Goal: Check status: Check status

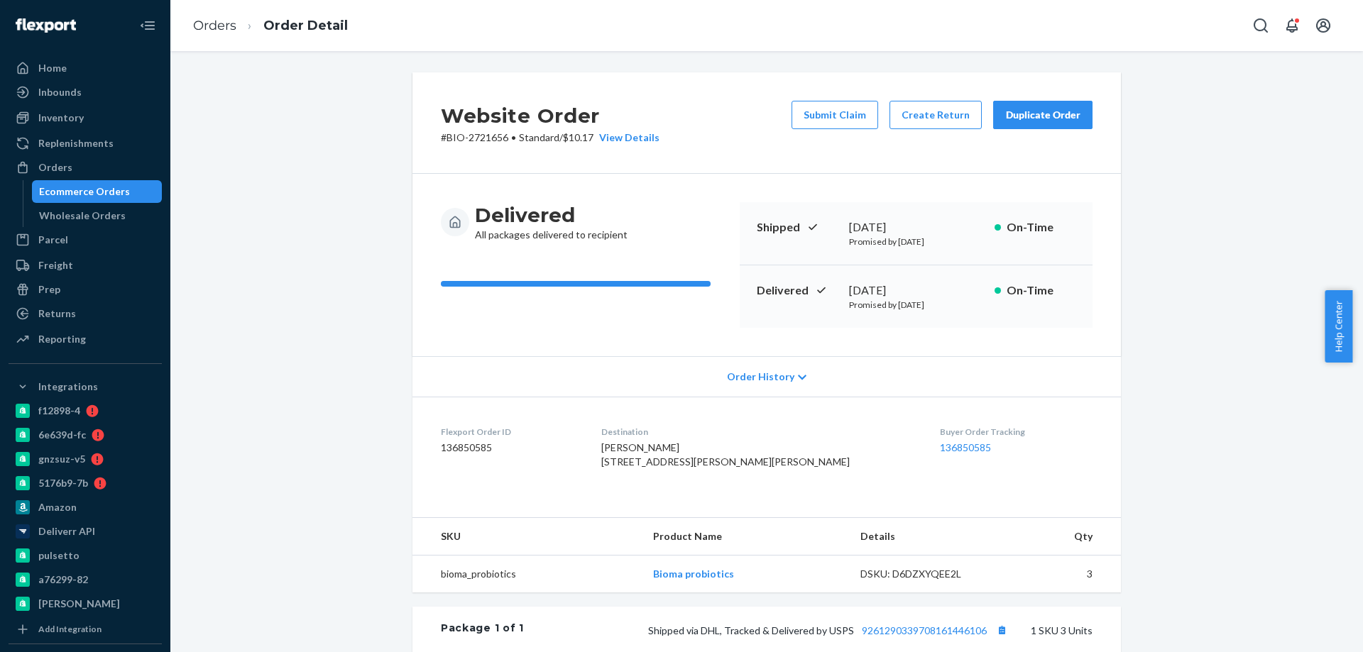
scroll to position [213, 0]
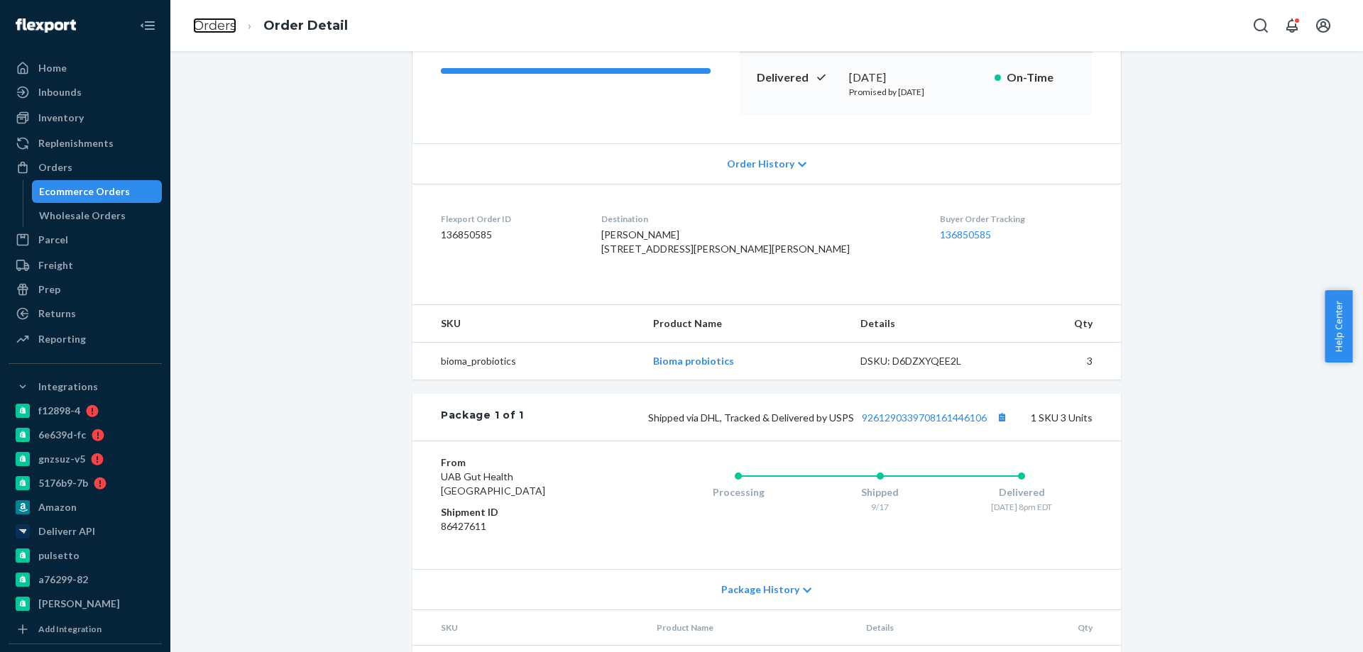
click at [212, 28] on link "Orders" at bounding box center [214, 26] width 43 height 16
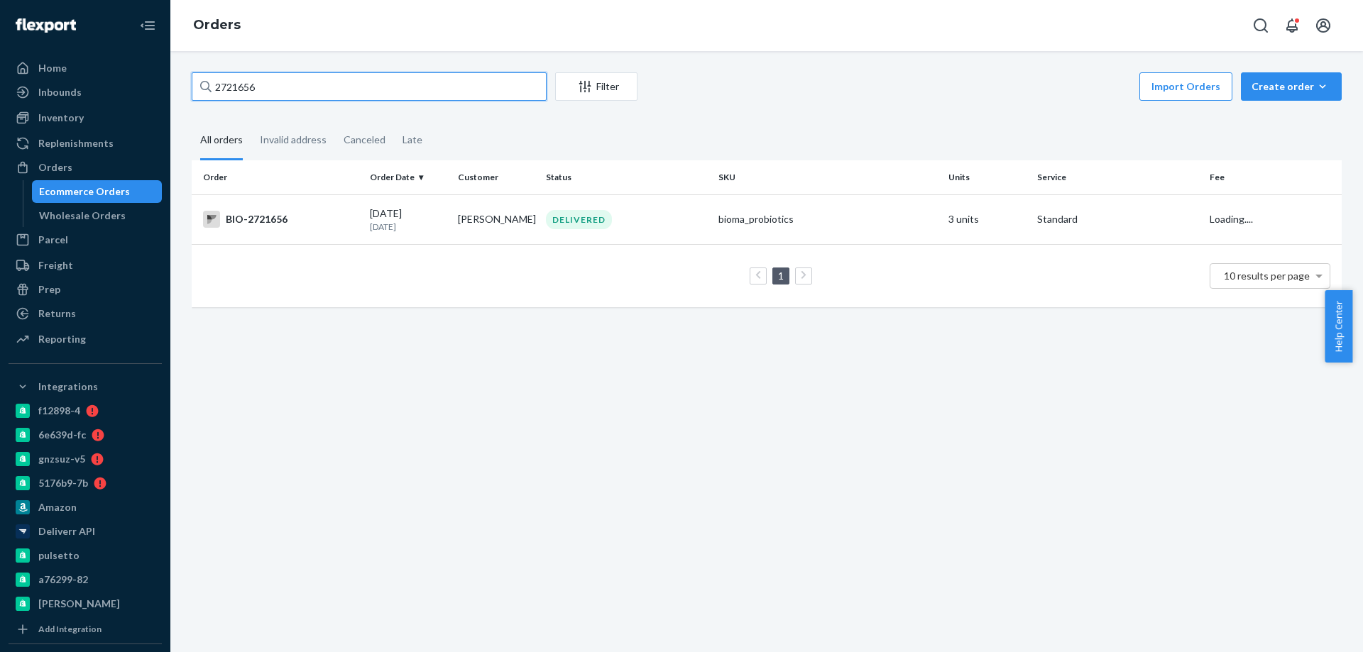
click at [242, 90] on input "2721656" at bounding box center [369, 86] width 355 height 28
paste input "62409"
type input "2624096"
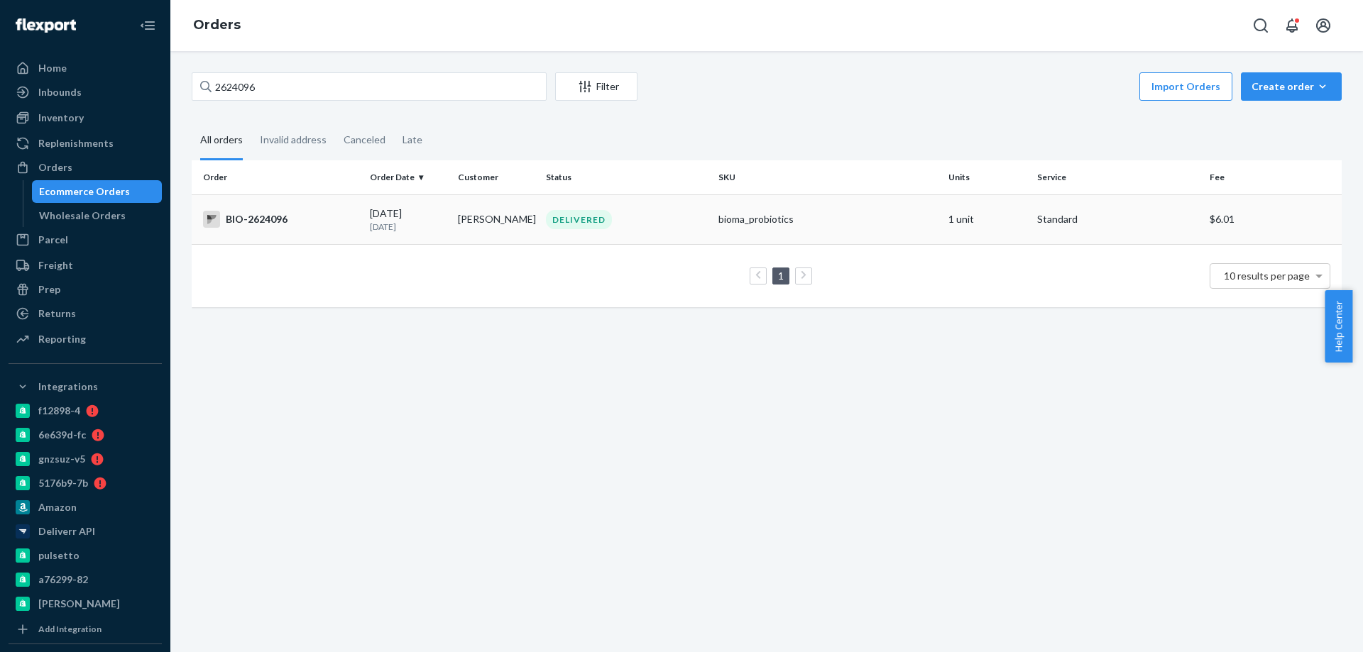
click at [341, 213] on div "BIO-2624096" at bounding box center [280, 219] width 155 height 17
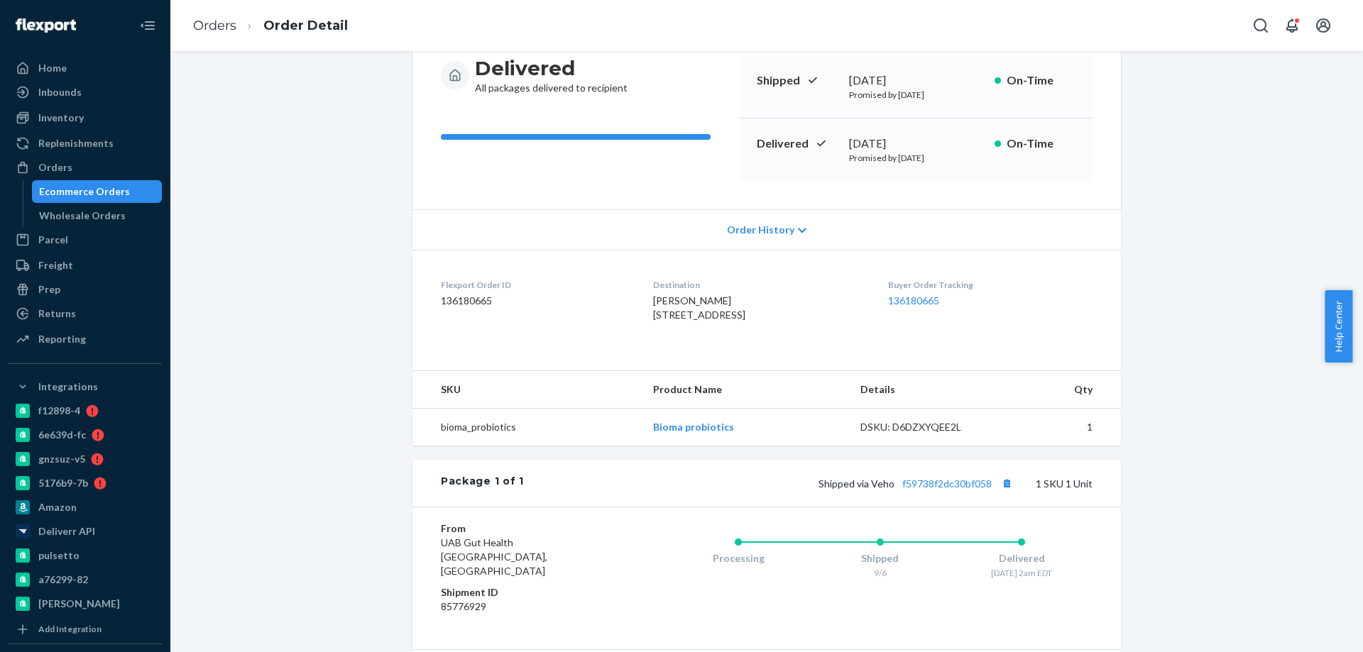
scroll to position [284, 0]
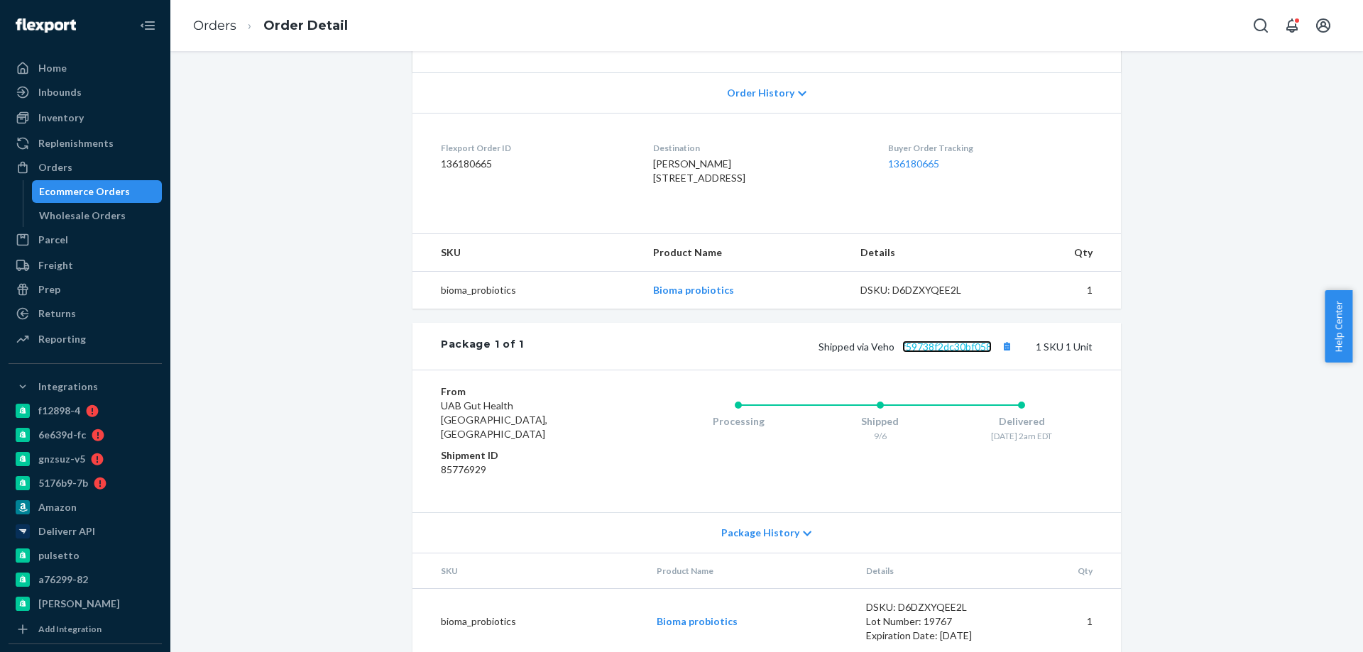
click at [940, 353] on link "f59738f2dc30bf058" at bounding box center [946, 347] width 89 height 12
